Goal: Task Accomplishment & Management: Manage account settings

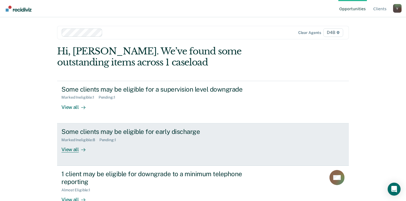
click at [81, 150] on icon at bounding box center [83, 150] width 4 height 4
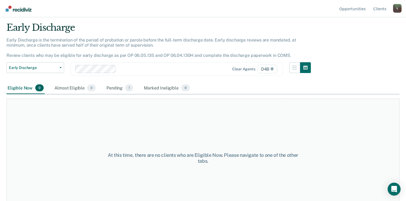
scroll to position [27, 0]
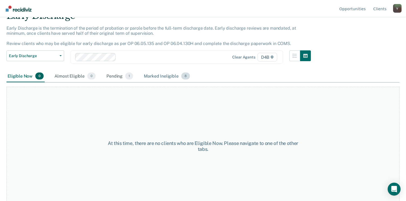
click at [169, 76] on div "Marked Ineligible 8" at bounding box center [167, 76] width 48 height 12
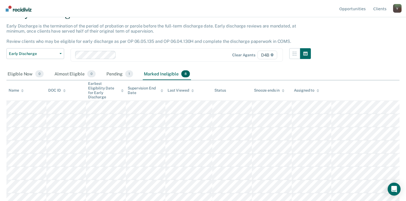
scroll to position [29, 0]
click at [105, 73] on div "Pending 1" at bounding box center [119, 74] width 29 height 12
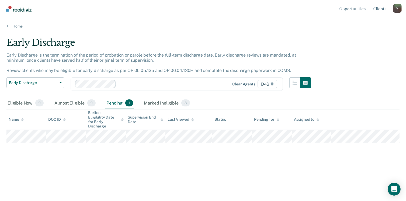
scroll to position [0, 0]
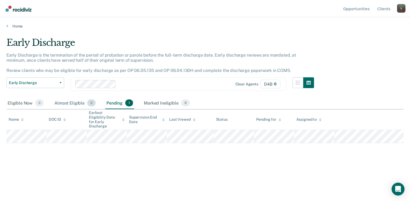
click at [74, 103] on div "Almost Eligible 0" at bounding box center [74, 103] width 43 height 12
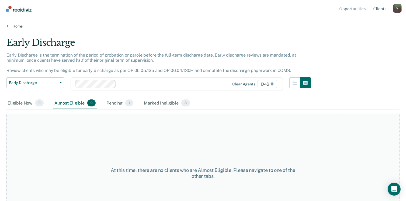
click at [17, 25] on link "Home" at bounding box center [202, 26] width 393 height 5
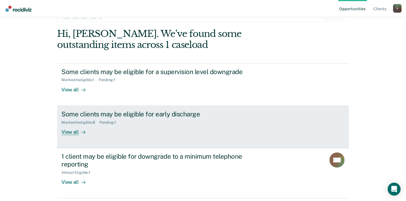
scroll to position [27, 0]
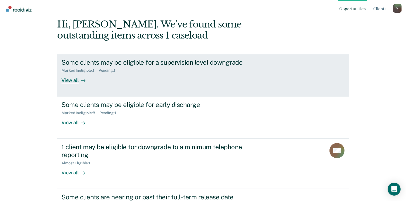
click at [71, 79] on div "View all" at bounding box center [76, 78] width 30 height 11
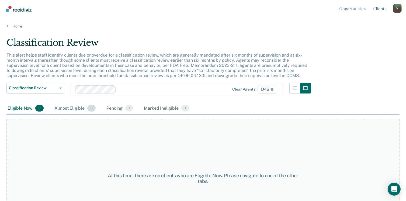
click at [69, 106] on div "Almost Eligible 0" at bounding box center [74, 109] width 43 height 12
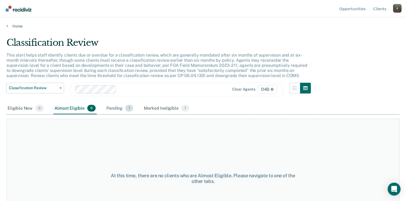
click at [113, 110] on div "Pending 1" at bounding box center [119, 109] width 29 height 12
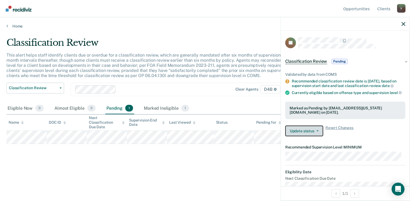
click at [317, 133] on button "Update status" at bounding box center [305, 131] width 38 height 11
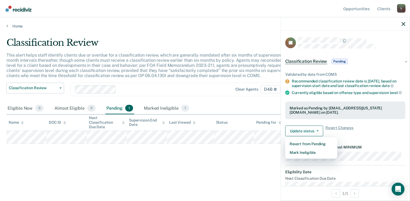
click at [264, 158] on div "Classification Review This alert helps staff identify clients due or overdue fo…" at bounding box center [205, 99] width 398 height 124
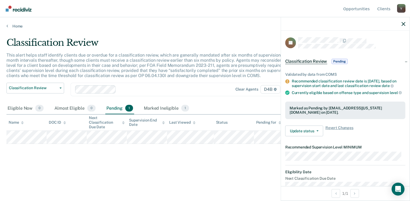
click at [404, 27] on div at bounding box center [345, 23] width 129 height 13
click at [405, 23] on icon "button" at bounding box center [404, 24] width 4 height 4
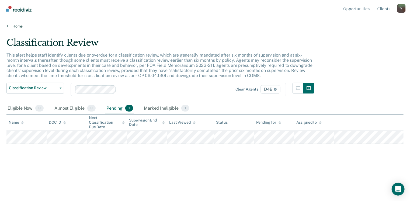
click at [15, 26] on link "Home" at bounding box center [205, 26] width 398 height 5
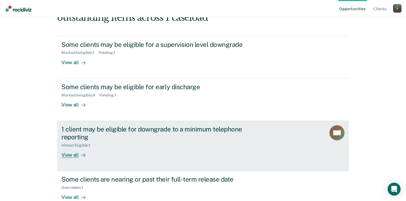
scroll to position [54, 0]
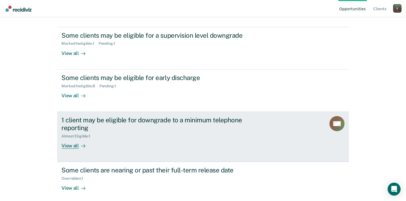
click at [73, 143] on div "View all" at bounding box center [76, 143] width 30 height 11
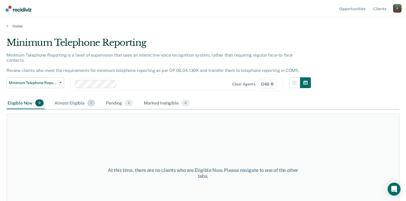
click at [77, 99] on div "Almost Eligible 1" at bounding box center [74, 103] width 43 height 12
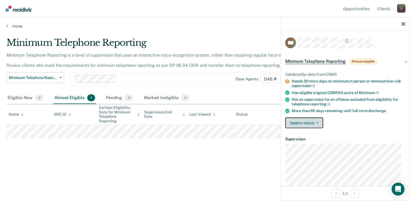
click at [313, 121] on button "Update status" at bounding box center [305, 123] width 38 height 11
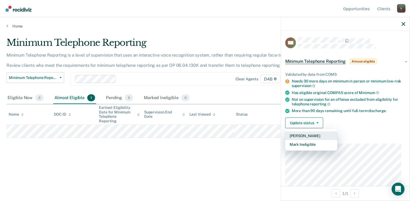
click at [311, 135] on button "[PERSON_NAME]" at bounding box center [312, 136] width 52 height 9
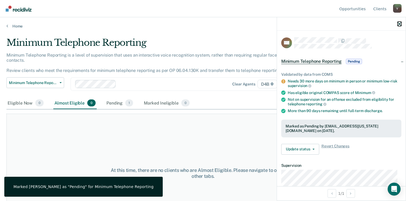
click at [399, 25] on icon "button" at bounding box center [400, 24] width 4 height 4
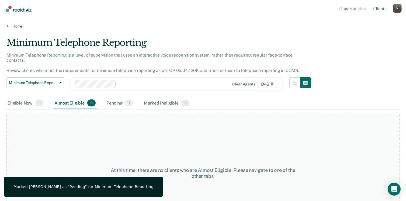
click at [15, 27] on link "Home" at bounding box center [202, 26] width 393 height 5
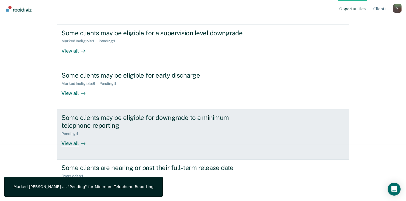
scroll to position [57, 0]
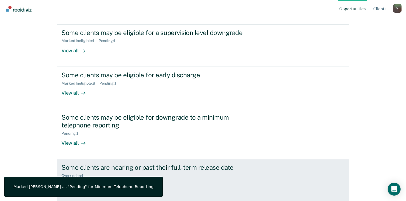
click at [85, 167] on div "Some clients are nearing or past their full-term release date" at bounding box center [155, 168] width 189 height 8
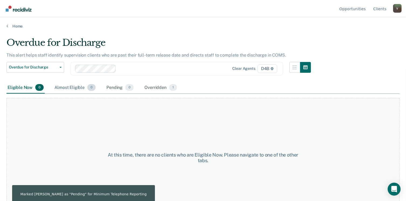
click at [71, 87] on div "Almost Eligible 0" at bounding box center [74, 88] width 43 height 12
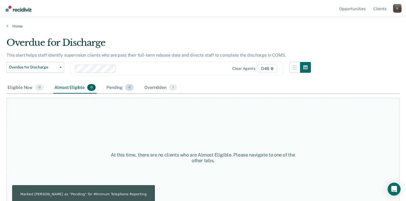
click at [109, 90] on div "Pending 0" at bounding box center [119, 88] width 29 height 12
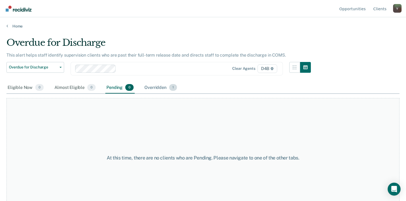
click at [146, 87] on div "Overridden 1" at bounding box center [160, 88] width 35 height 12
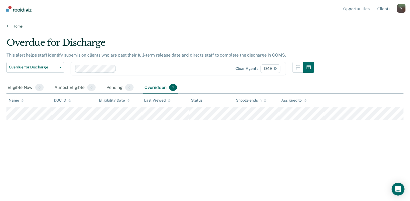
click at [12, 25] on link "Home" at bounding box center [205, 26] width 398 height 5
